Goal: Task Accomplishment & Management: Manage account settings

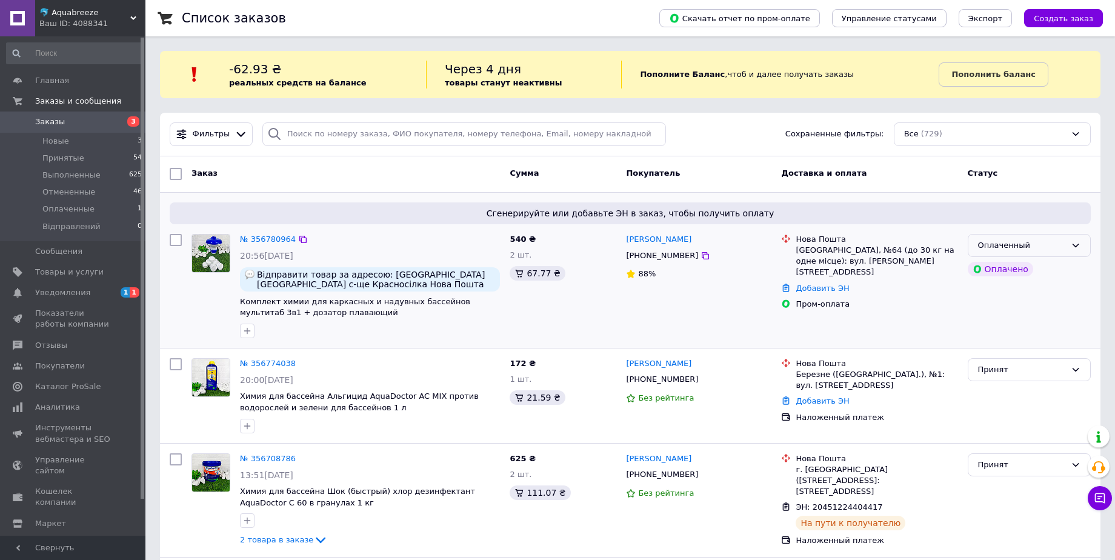
click at [1047, 251] on div "Оплаченный" at bounding box center [1029, 246] width 123 height 24
click at [1025, 265] on li "Принят" at bounding box center [1029, 270] width 122 height 22
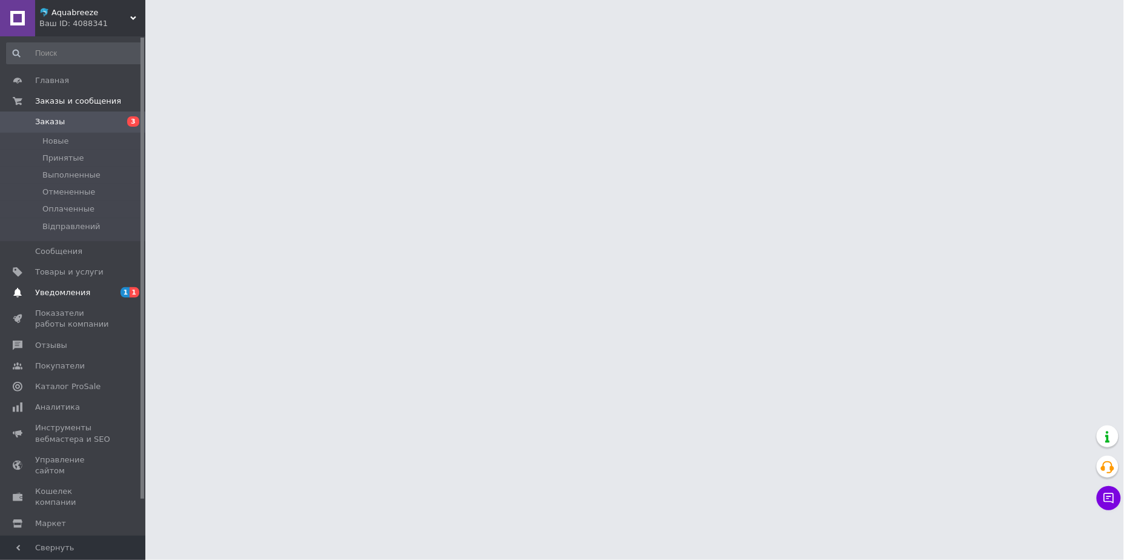
click at [87, 295] on span "Уведомления" at bounding box center [73, 292] width 77 height 11
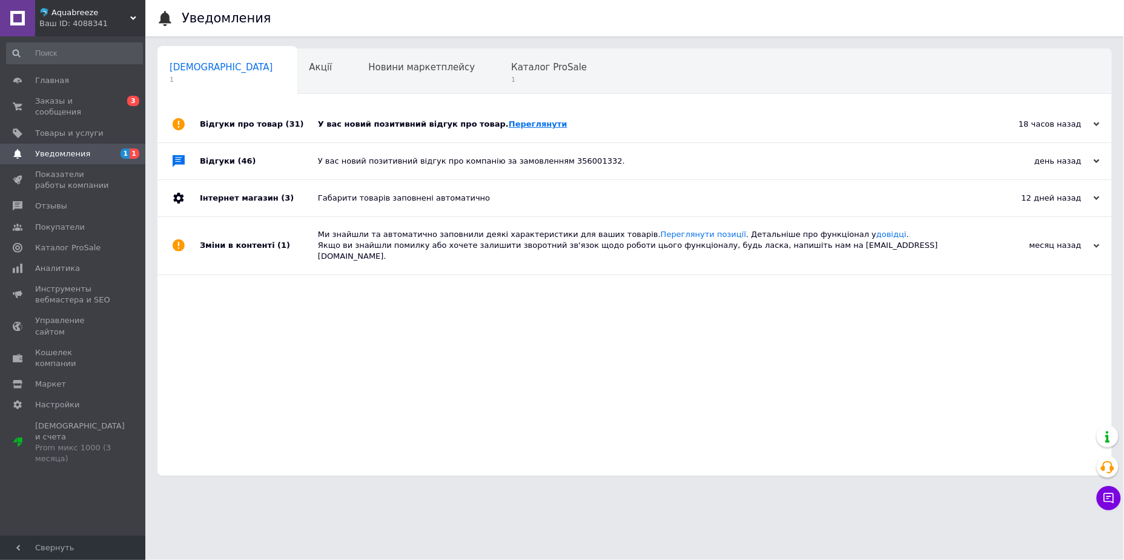
click at [516, 125] on link "Переглянути" at bounding box center [538, 123] width 59 height 9
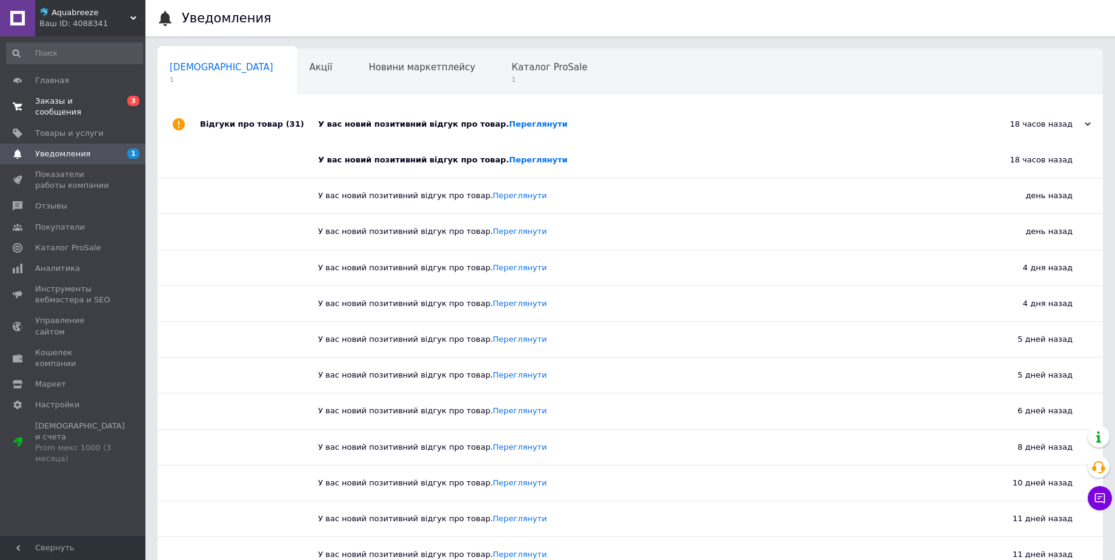
click at [65, 96] on span "Заказы и сообщения" at bounding box center [73, 107] width 77 height 22
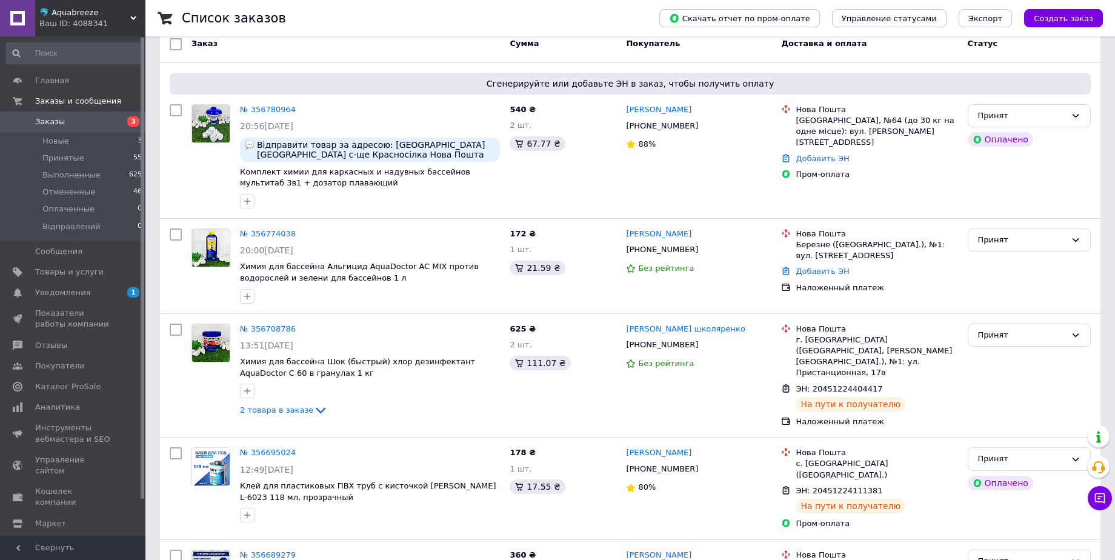
scroll to position [124, 0]
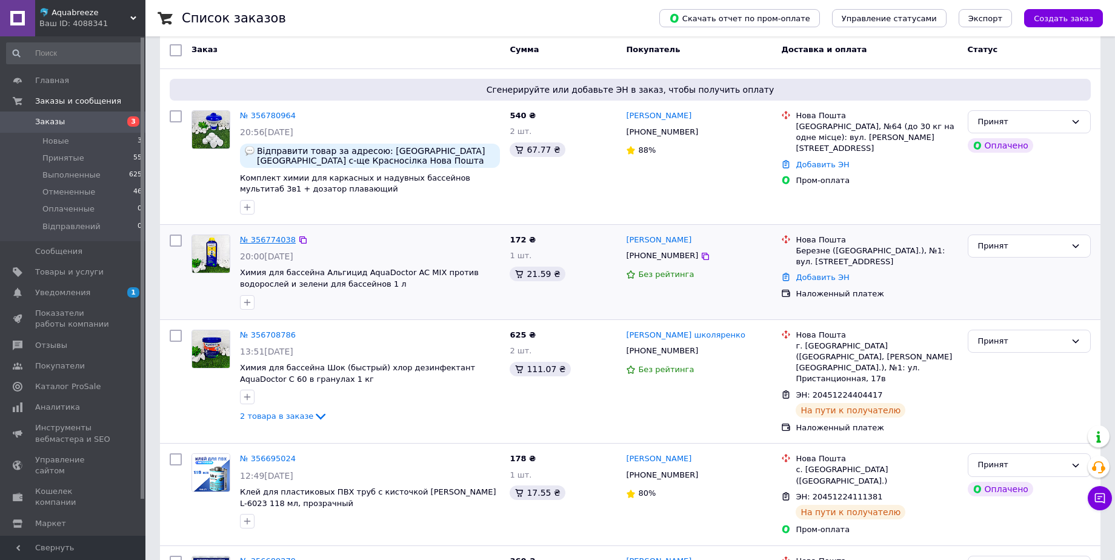
click at [259, 236] on link "№ 356774038" at bounding box center [268, 239] width 56 height 9
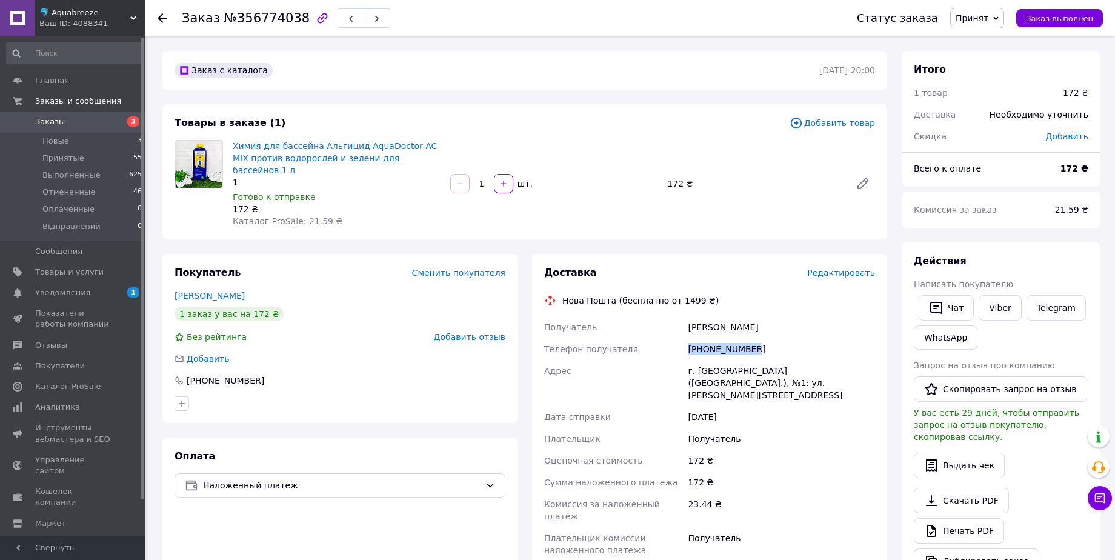
drag, startPoint x: 756, startPoint y: 336, endPoint x: 683, endPoint y: 336, distance: 72.7
click at [683, 336] on div "Получатель Крук Віта Телефон получателя +380685155114 Адрес г. Березное (Ровенс…" at bounding box center [710, 438] width 336 height 245
copy div "Телефон получателя +380685155114"
drag, startPoint x: 733, startPoint y: 315, endPoint x: 682, endPoint y: 315, distance: 50.9
click at [682, 316] on div "Получатель Крук Віта Телефон получателя +380685155114 Адрес г. Березное (Ровенс…" at bounding box center [710, 438] width 336 height 245
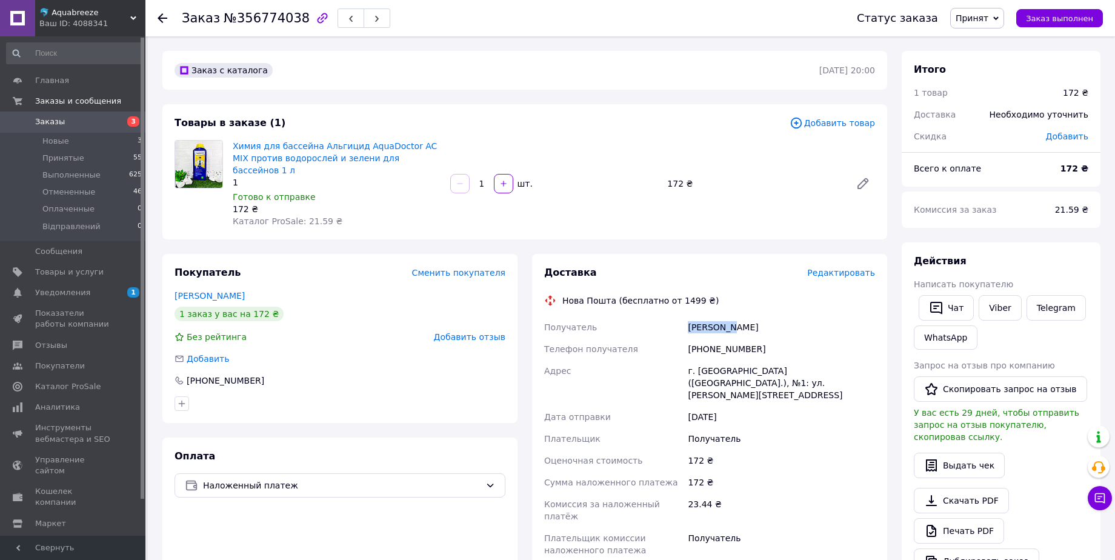
copy div "Получатель Крук Віта"
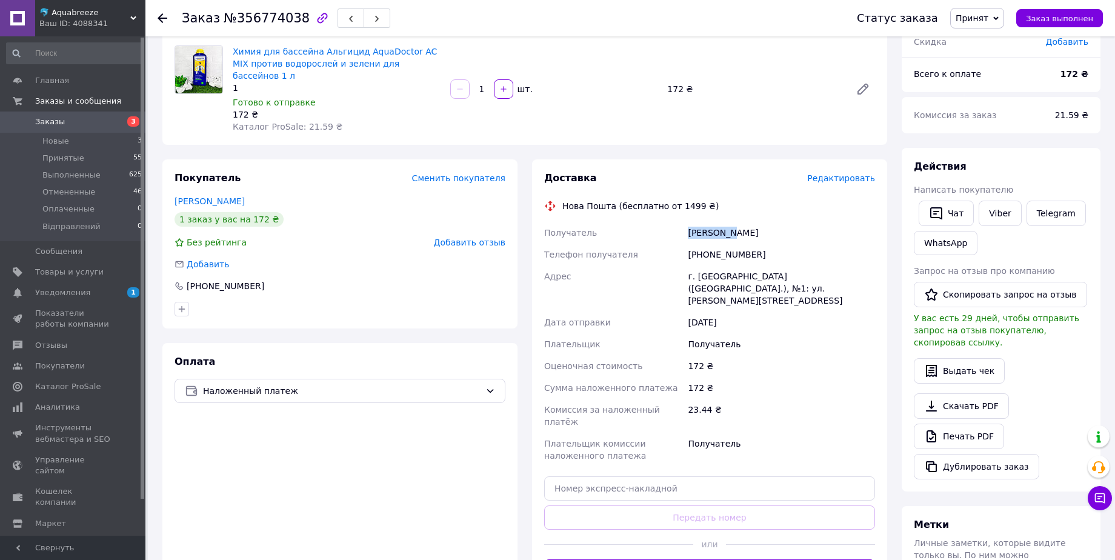
scroll to position [100, 0]
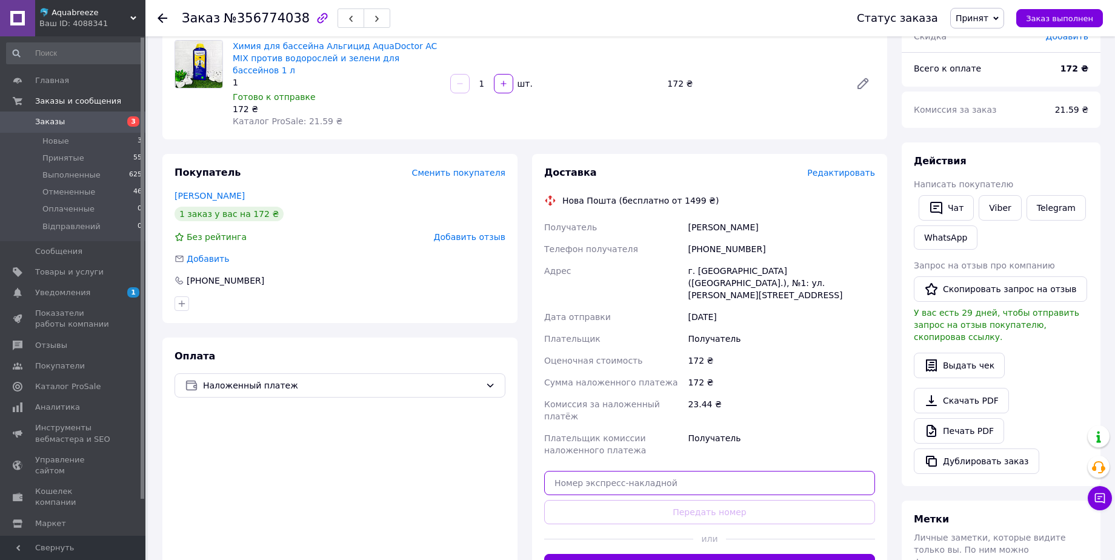
click at [688, 471] on input "text" at bounding box center [709, 483] width 331 height 24
paste input "20451225189162"
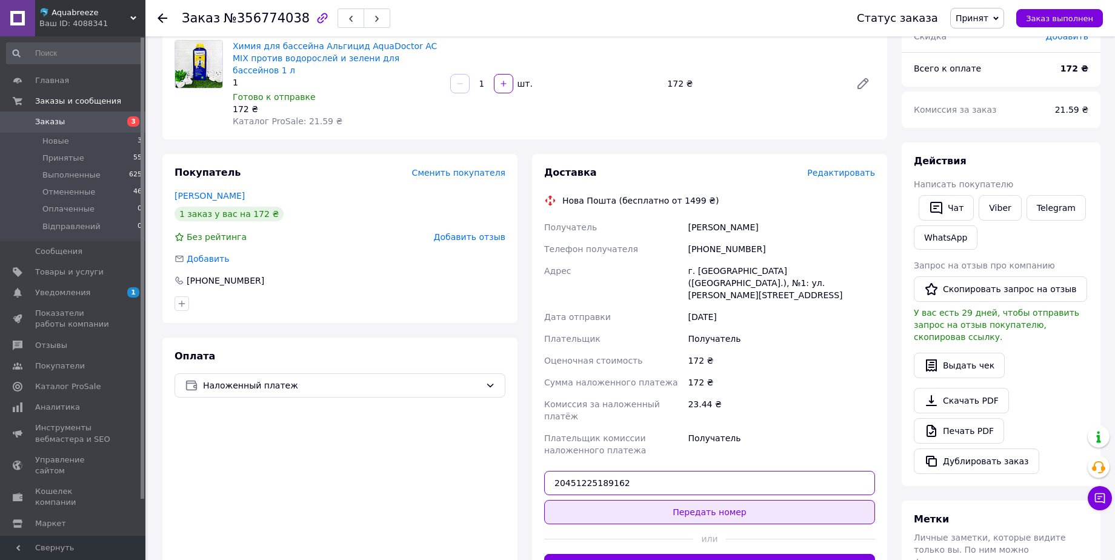
type input "20451225189162"
click at [683, 500] on button "Передать номер" at bounding box center [709, 512] width 331 height 24
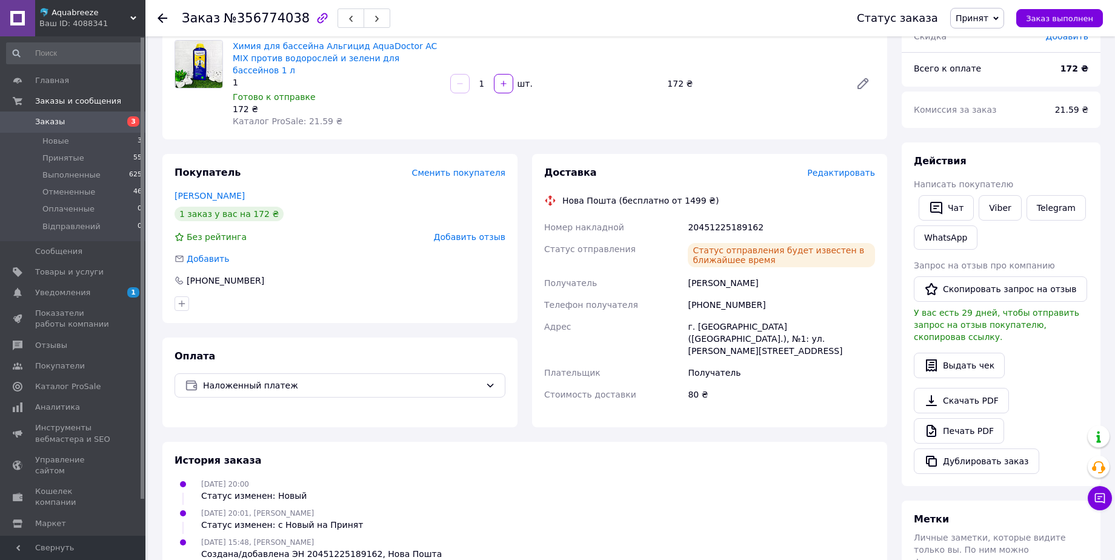
click at [166, 20] on icon at bounding box center [163, 18] width 10 height 10
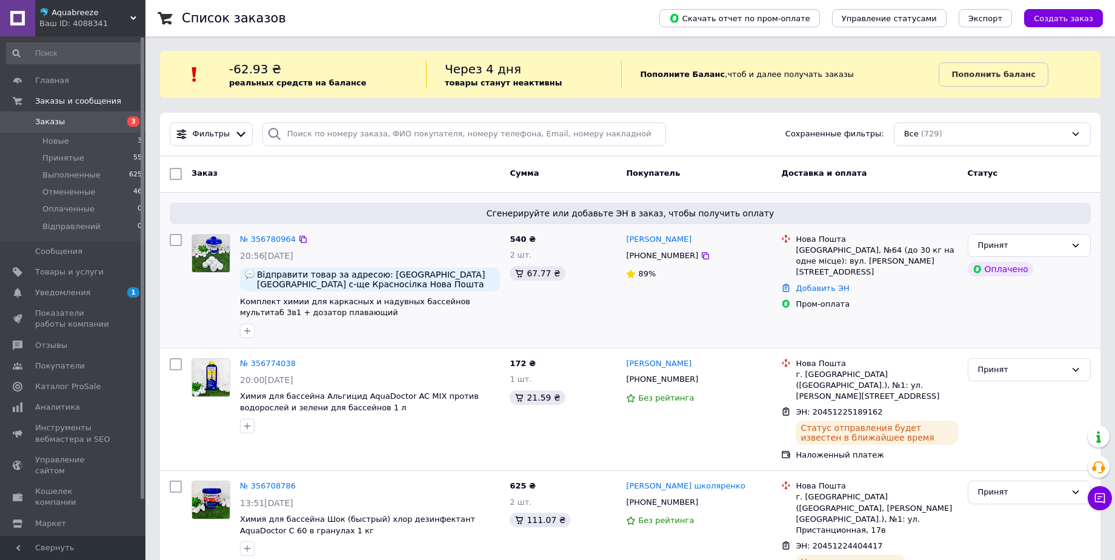
click at [269, 244] on div "№ 356780964" at bounding box center [268, 240] width 58 height 14
click at [268, 241] on link "№ 356780964" at bounding box center [268, 238] width 56 height 9
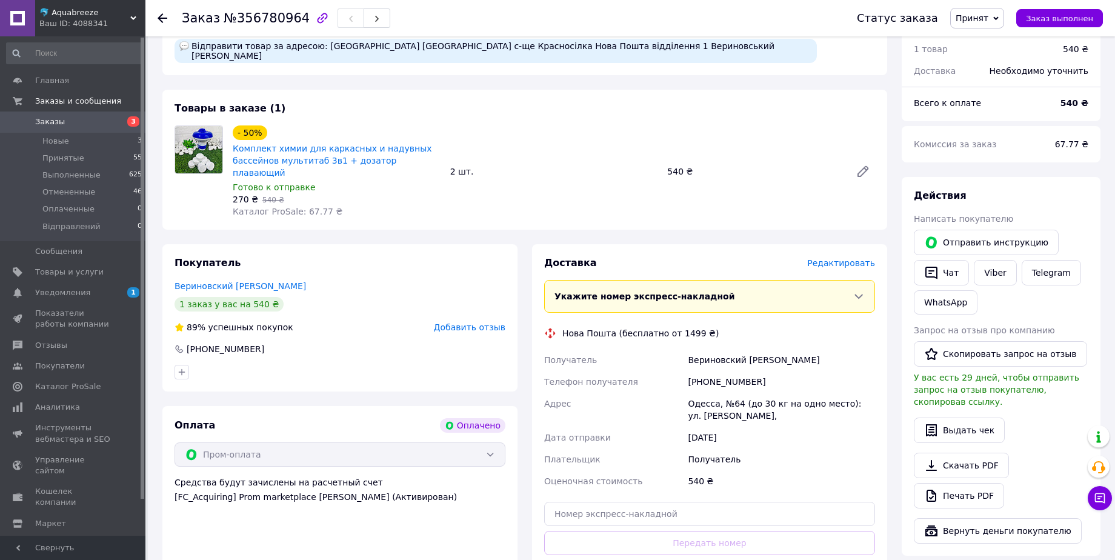
scroll to position [92, 0]
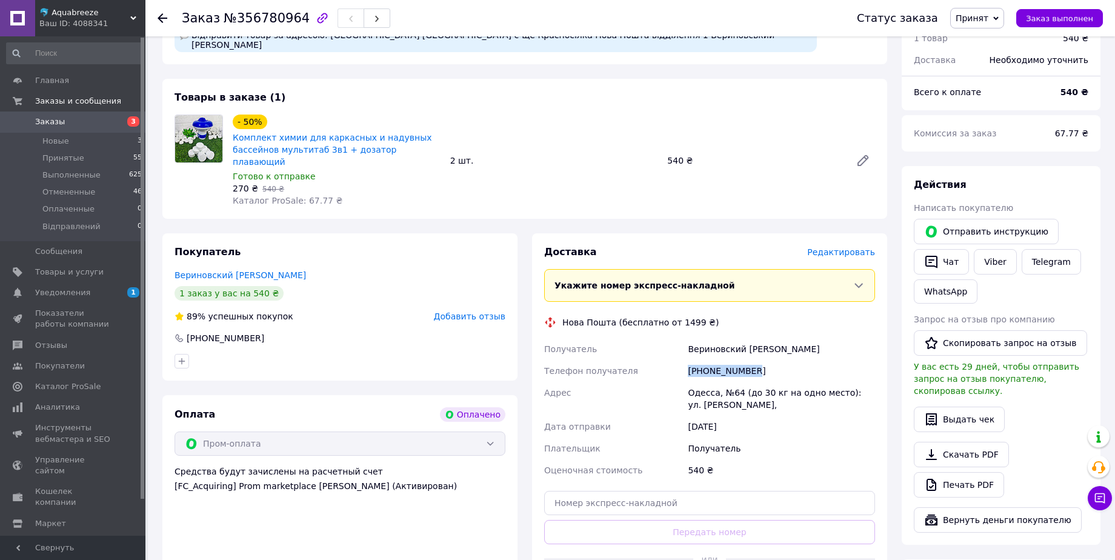
drag, startPoint x: 766, startPoint y: 348, endPoint x: 671, endPoint y: 346, distance: 95.8
click at [671, 346] on div "Получатель Вериновский Игорь Телефон получателя +380956813039 Адрес Одесса, №64…" at bounding box center [710, 409] width 336 height 143
copy div "Телефон получателя +380956813039"
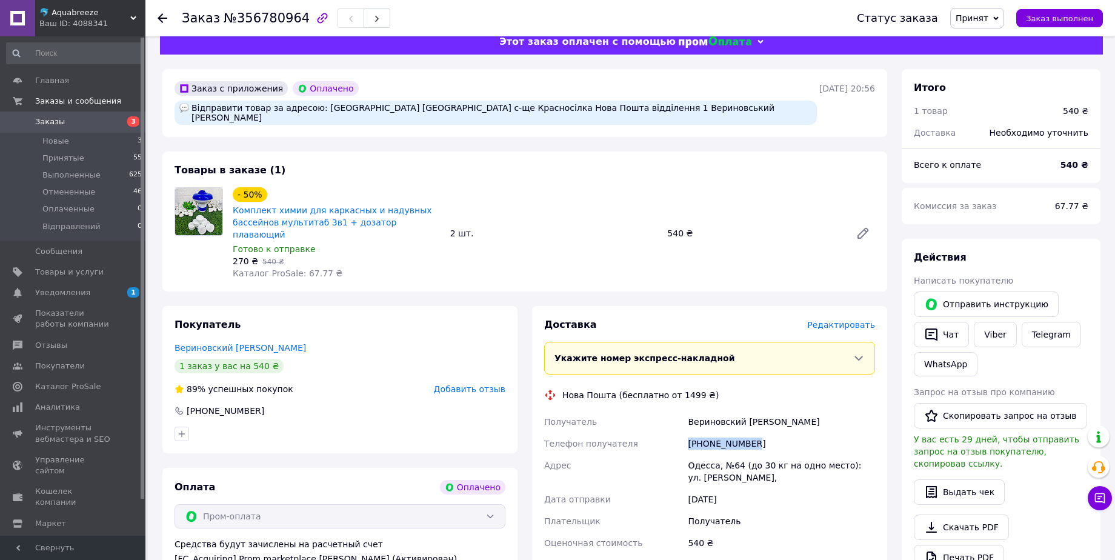
scroll to position [8, 0]
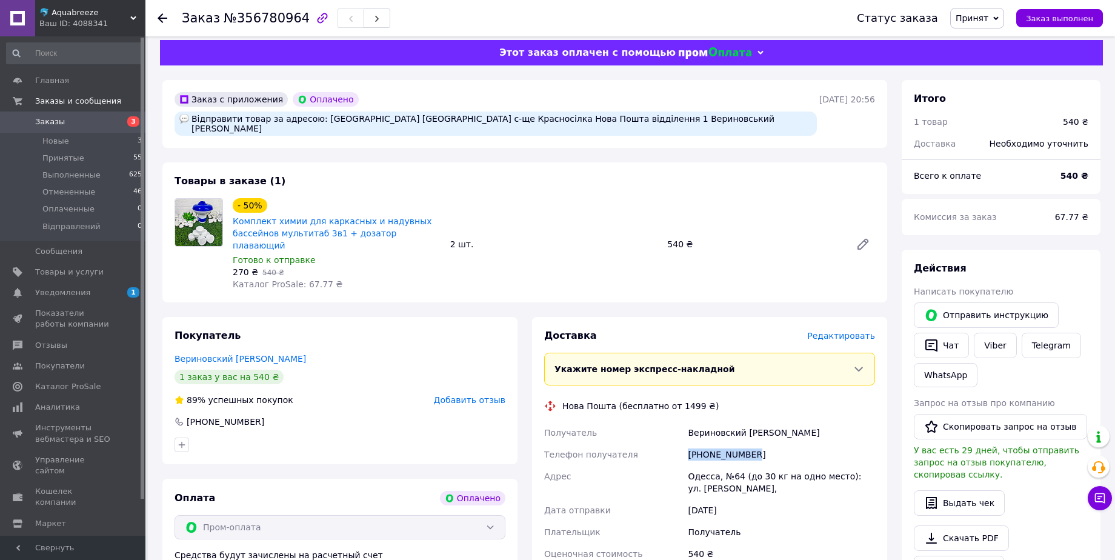
copy div "Телефон получателя +380956813039"
drag, startPoint x: 776, startPoint y: 412, endPoint x: 687, endPoint y: 412, distance: 89.1
click at [687, 422] on div "Вериновский Игорь" at bounding box center [781, 433] width 192 height 22
copy div "Вериновский Игорь"
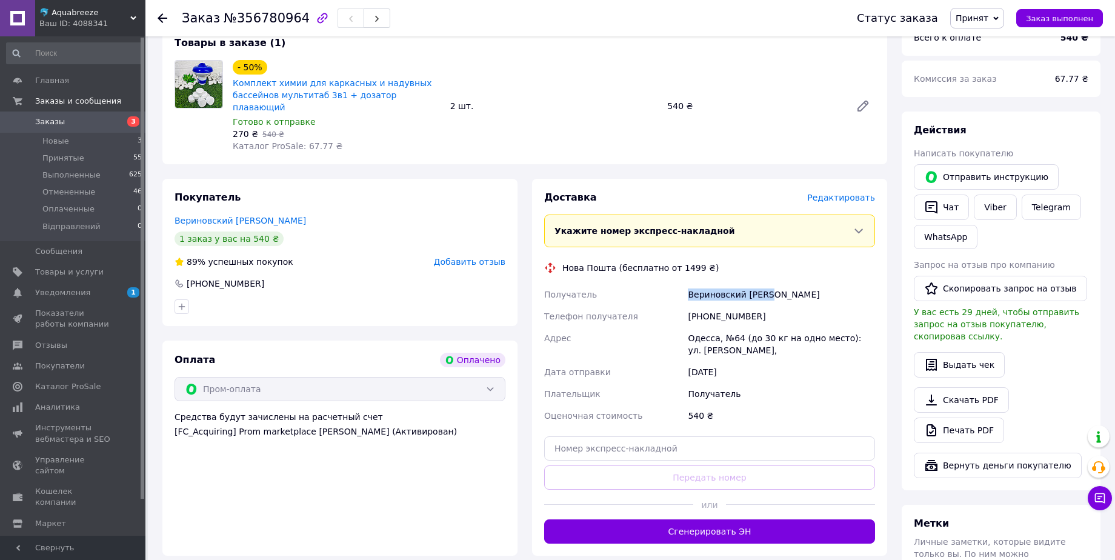
scroll to position [148, 0]
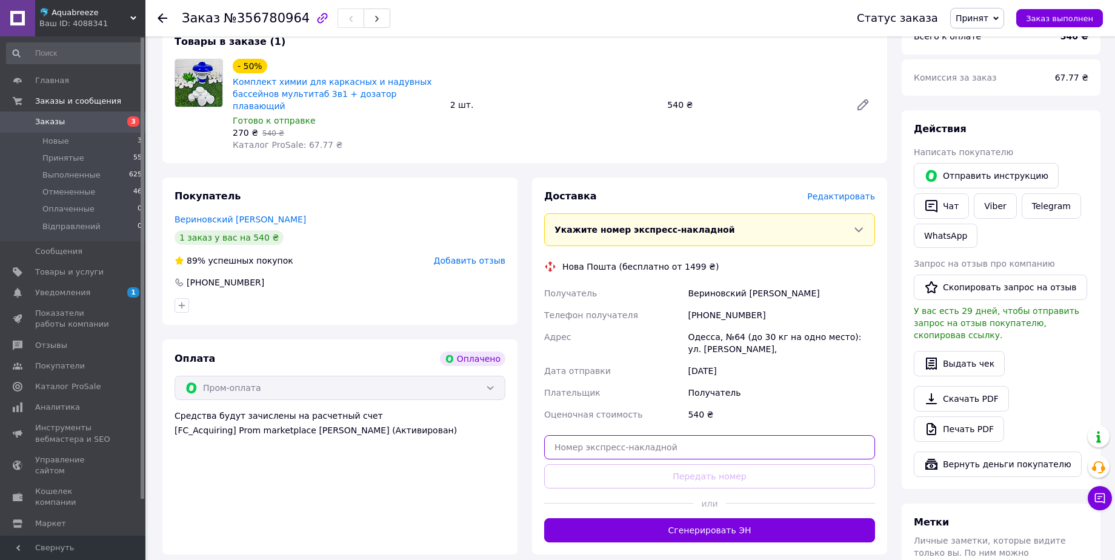
click at [596, 435] on input "text" at bounding box center [709, 447] width 331 height 24
paste input "20451225192335"
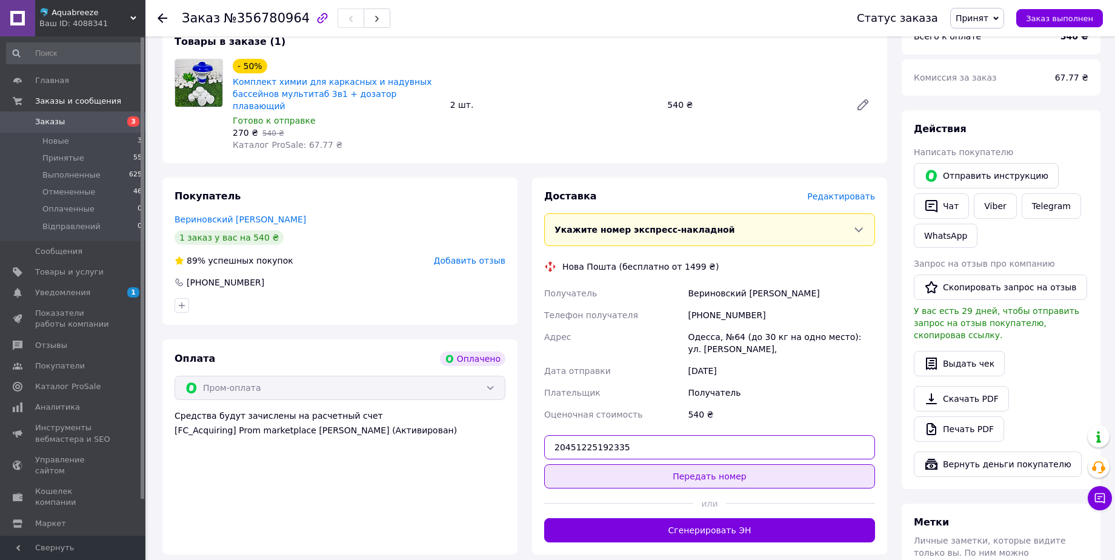
type input "20451225192335"
click at [619, 464] on button "Передать номер" at bounding box center [709, 476] width 331 height 24
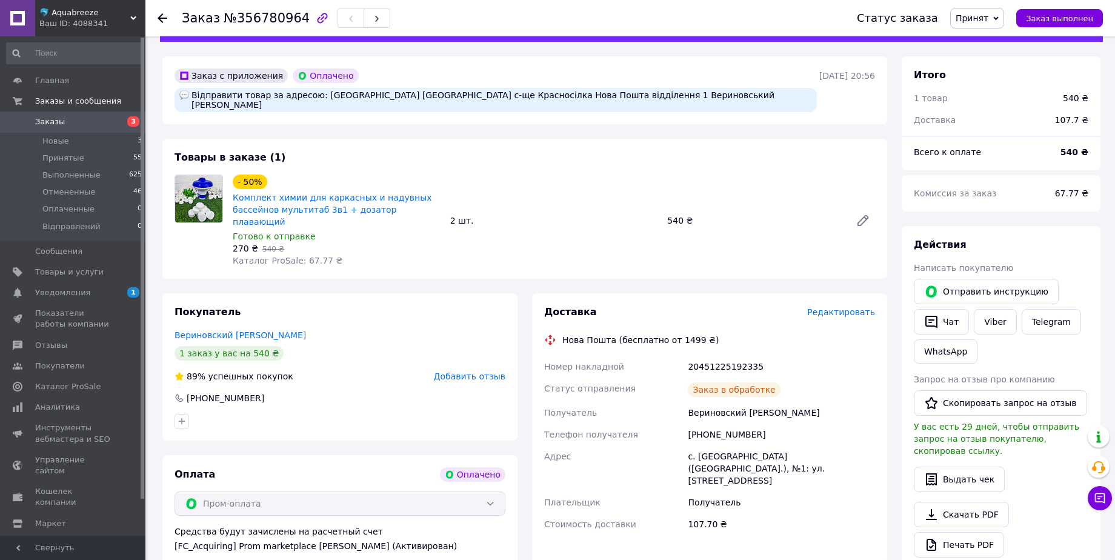
scroll to position [0, 0]
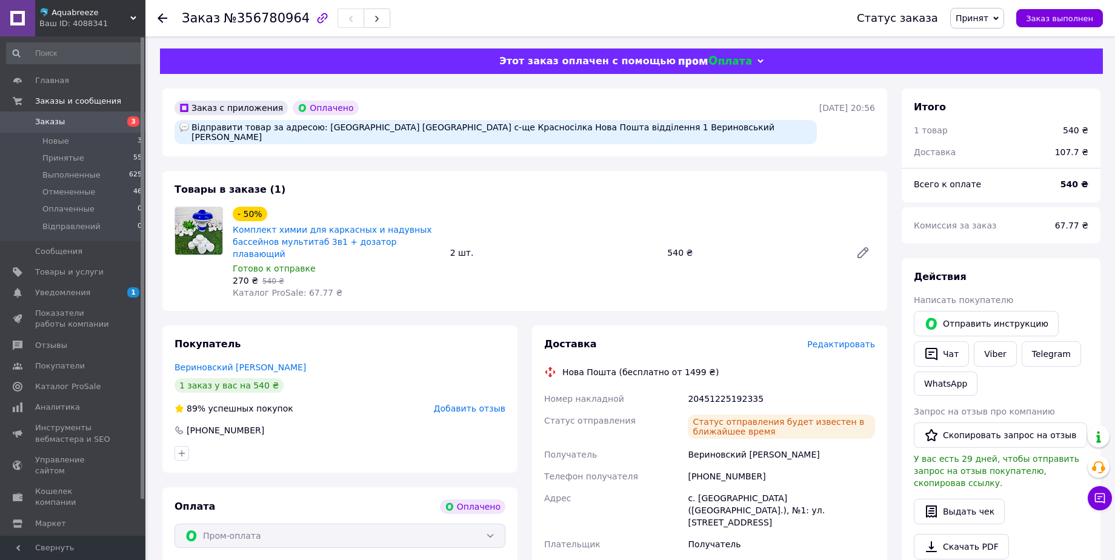
click at [160, 22] on icon at bounding box center [163, 18] width 10 height 10
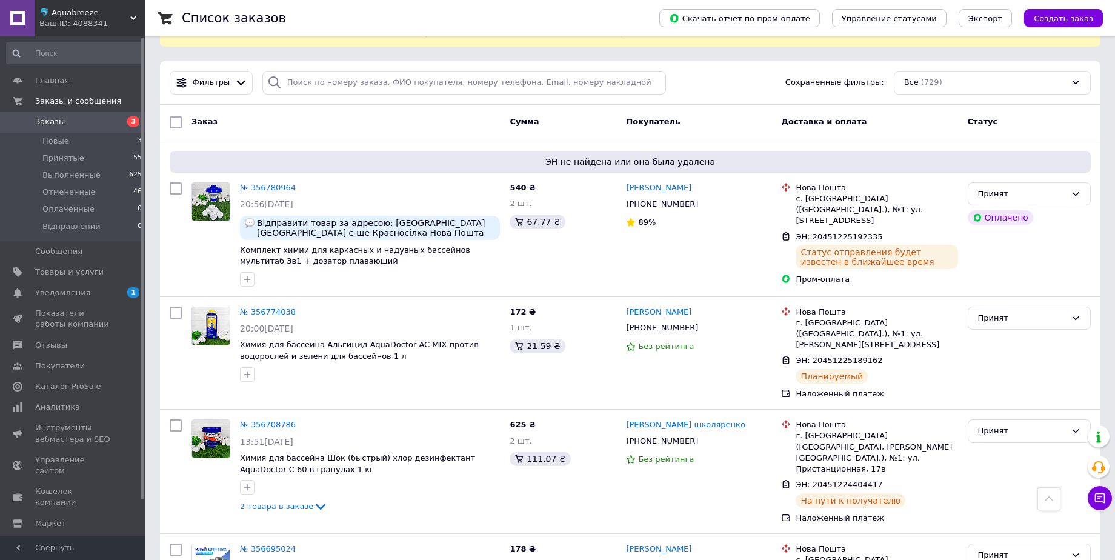
scroll to position [46, 0]
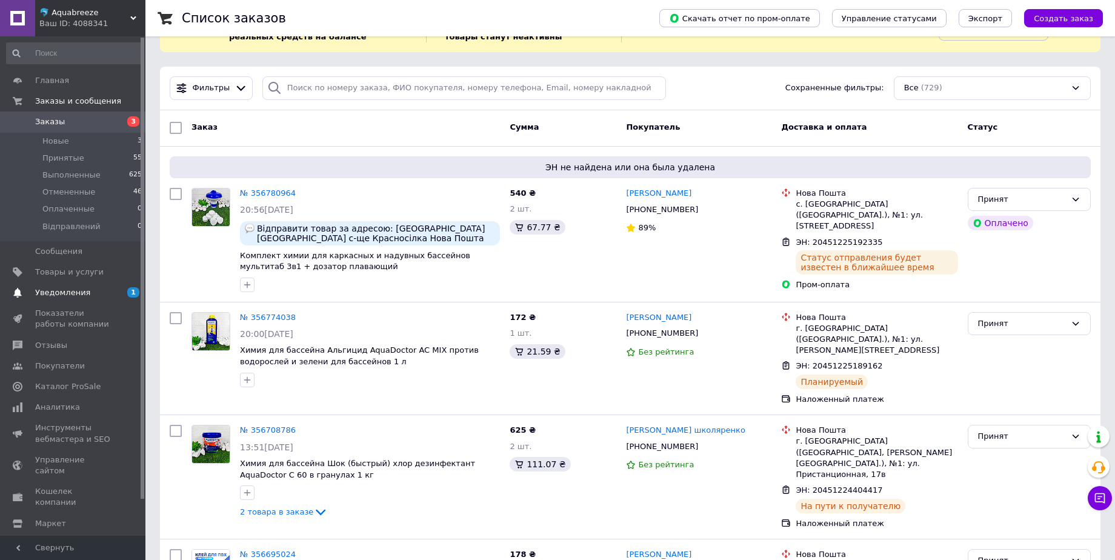
click at [83, 287] on span "Уведомления" at bounding box center [62, 292] width 55 height 11
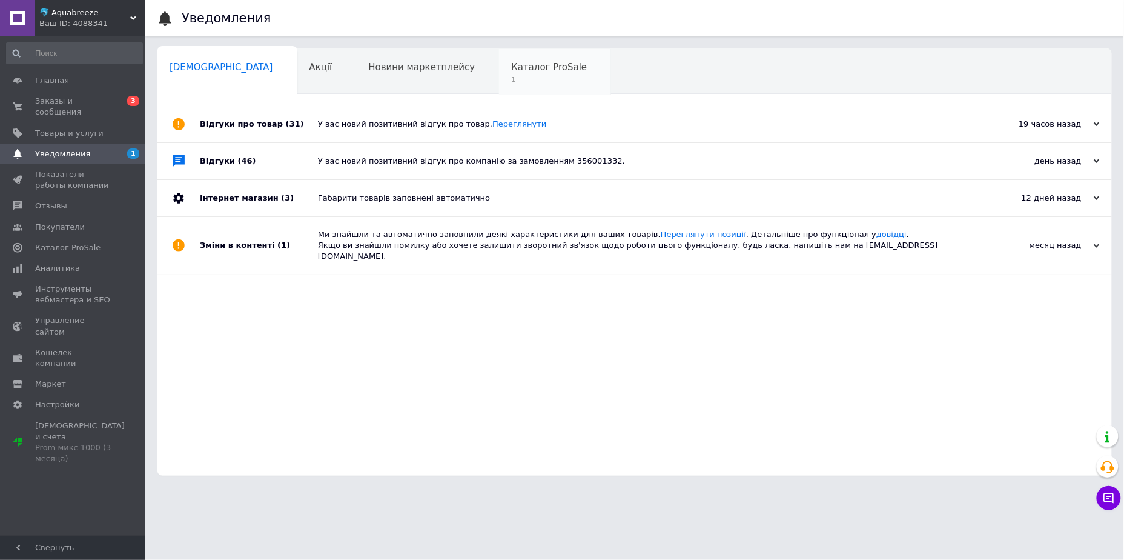
click at [499, 85] on div "Каталог ProSale 1" at bounding box center [555, 72] width 112 height 46
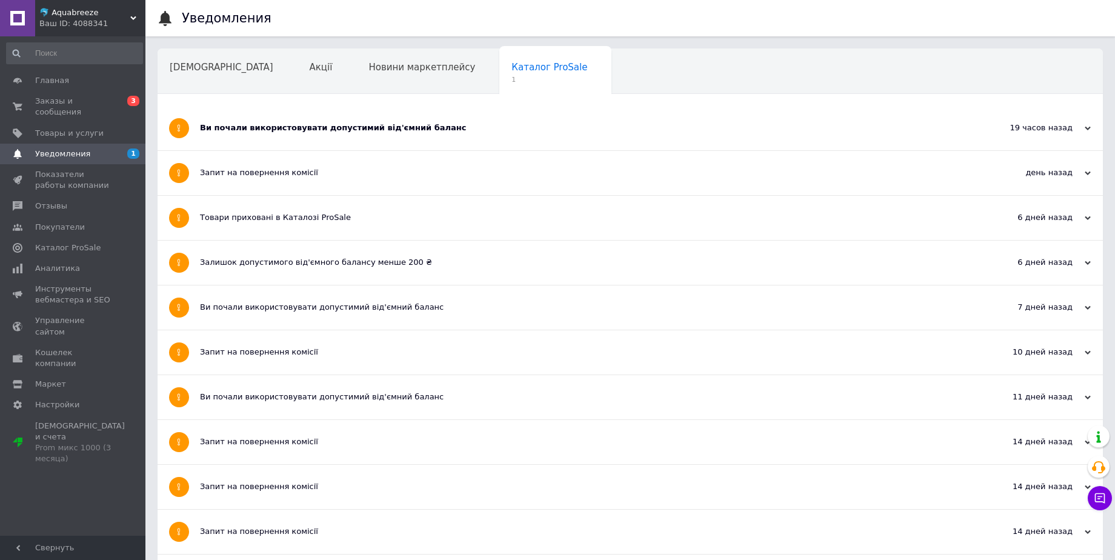
click at [284, 127] on div "Ви почали використовувати допустимий від'ємний баланс" at bounding box center [584, 127] width 769 height 11
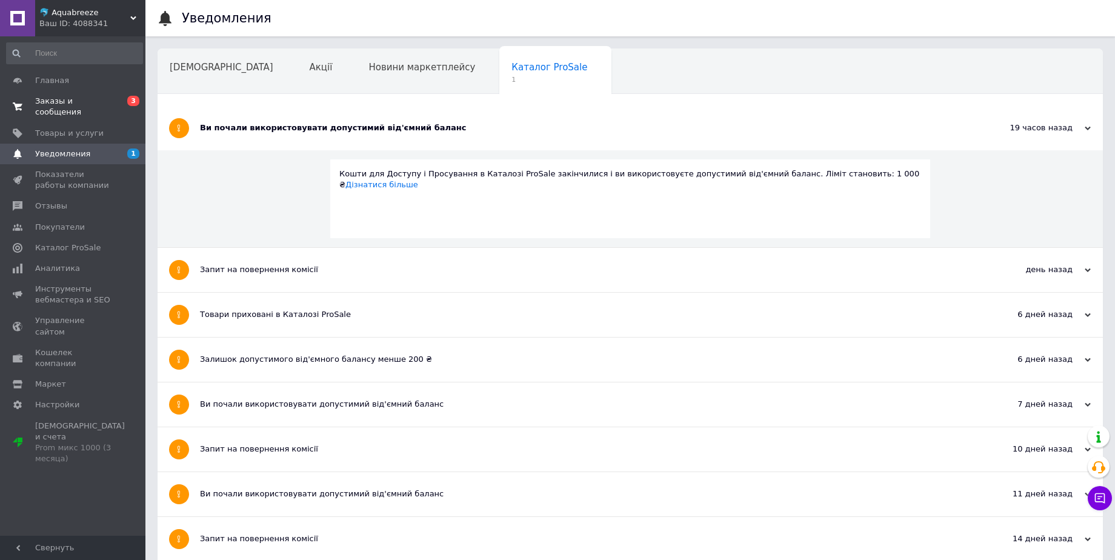
click at [101, 102] on span "Заказы и сообщения" at bounding box center [73, 107] width 77 height 22
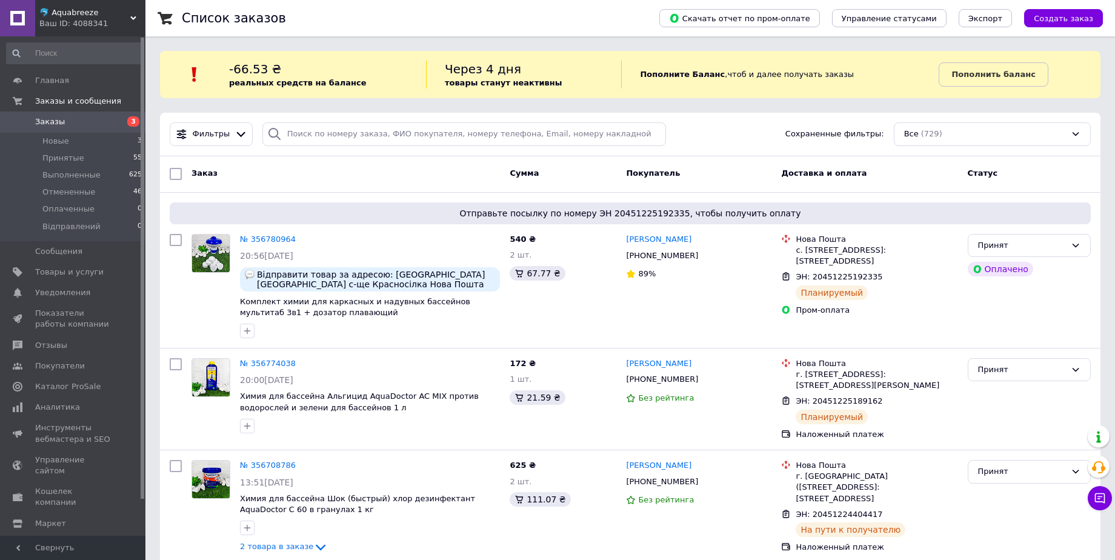
click at [107, 13] on span "🐬 Aquabreeze" at bounding box center [84, 12] width 91 height 11
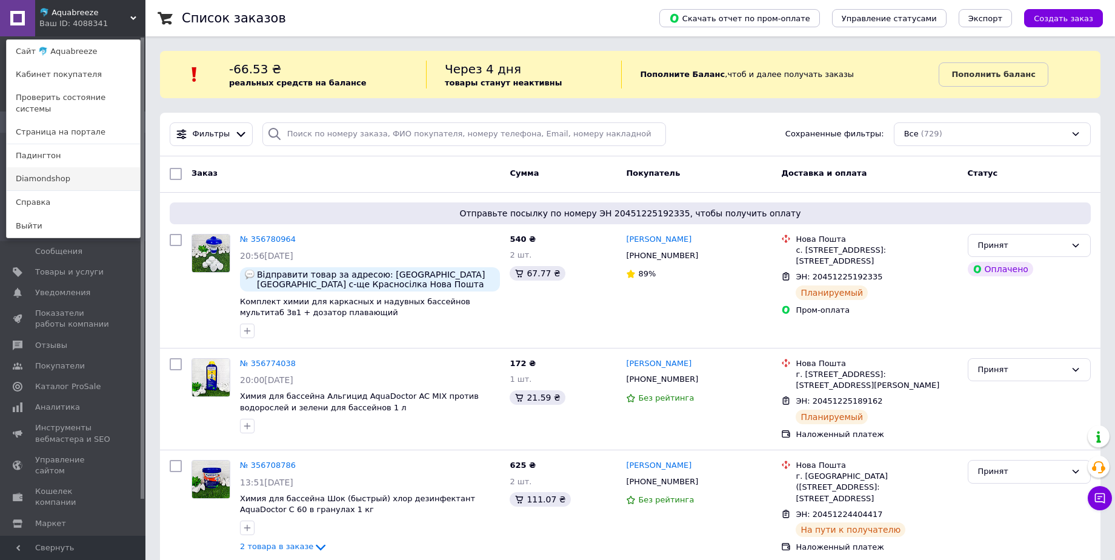
click at [91, 167] on link "Diamondshop" at bounding box center [73, 178] width 133 height 23
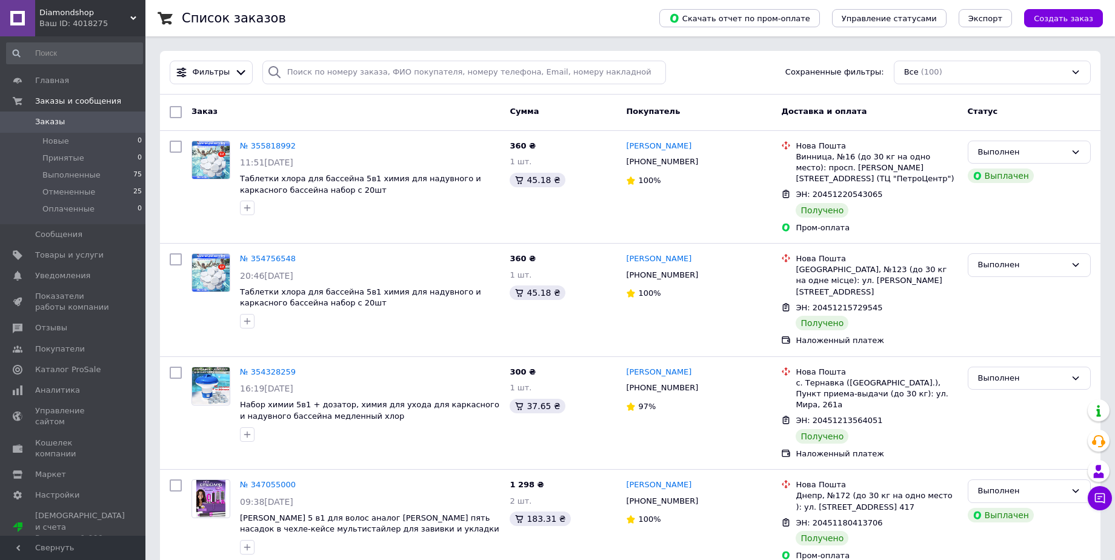
click at [75, 20] on div "Ваш ID: 4018275" at bounding box center [92, 23] width 106 height 11
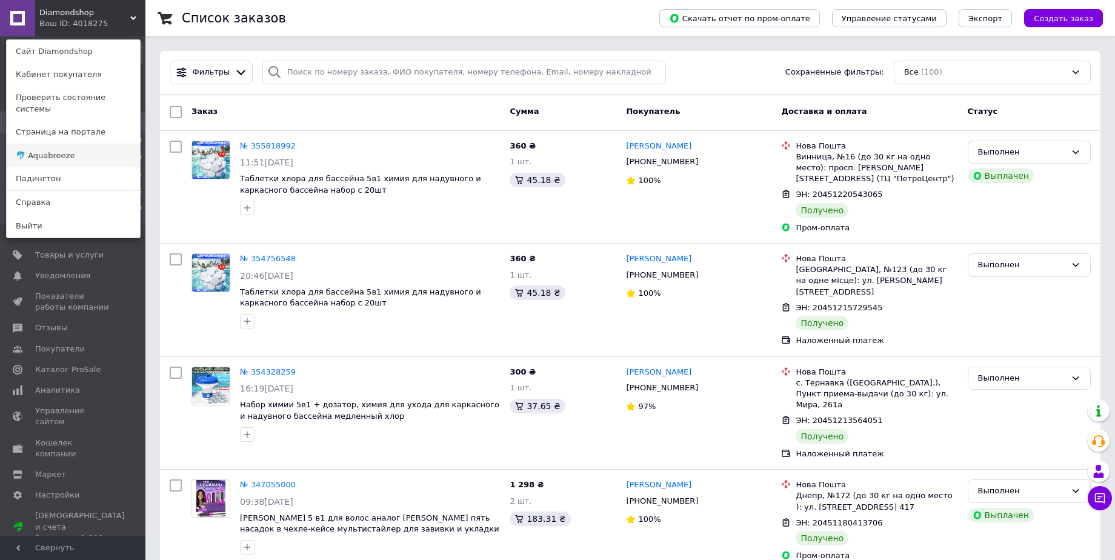
click at [81, 146] on link "🐬 Aquabreeze" at bounding box center [73, 155] width 133 height 23
